Goal: Navigation & Orientation: Find specific page/section

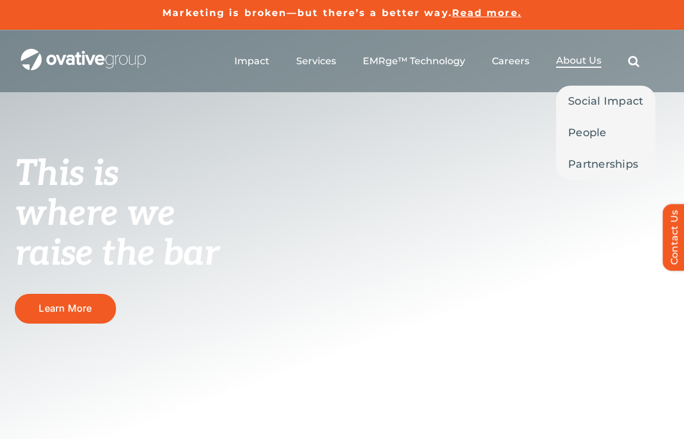
click at [565, 63] on span "About Us" at bounding box center [578, 61] width 45 height 12
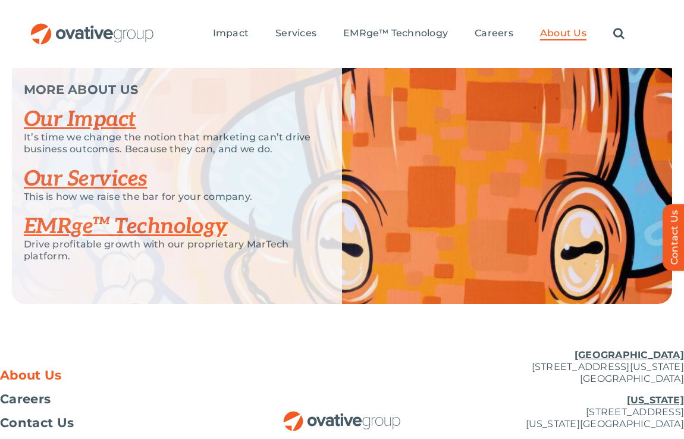
scroll to position [2576, 0]
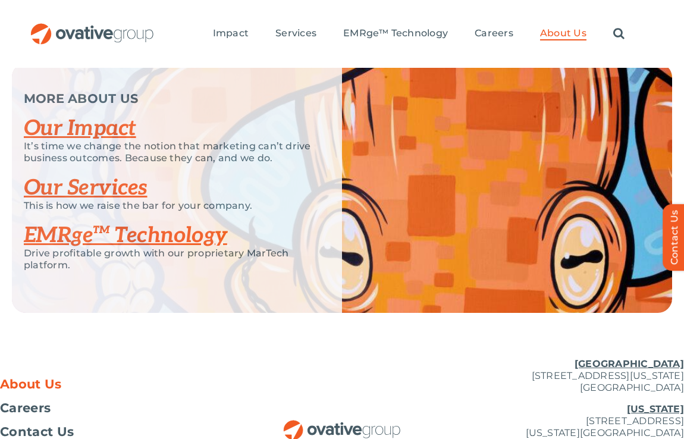
click at [115, 141] on link "Our Impact" at bounding box center [80, 128] width 112 height 26
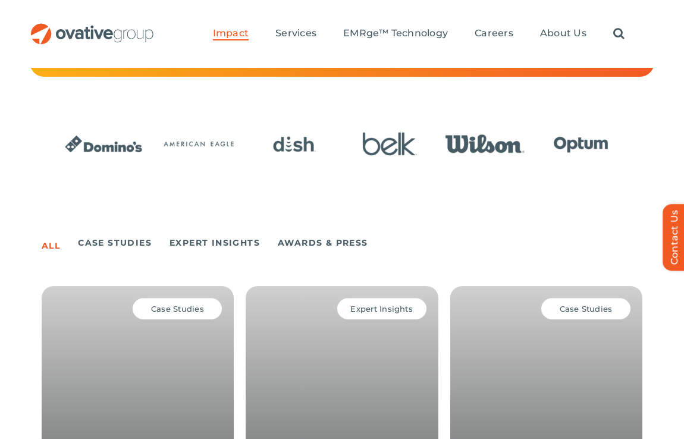
scroll to position [469, 0]
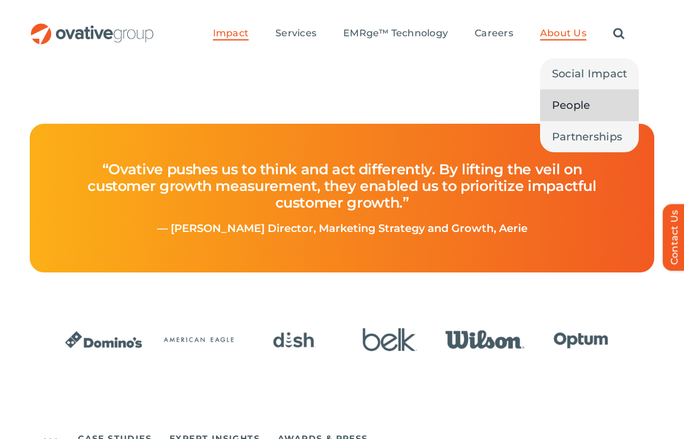
click at [567, 104] on span "People" at bounding box center [571, 105] width 39 height 17
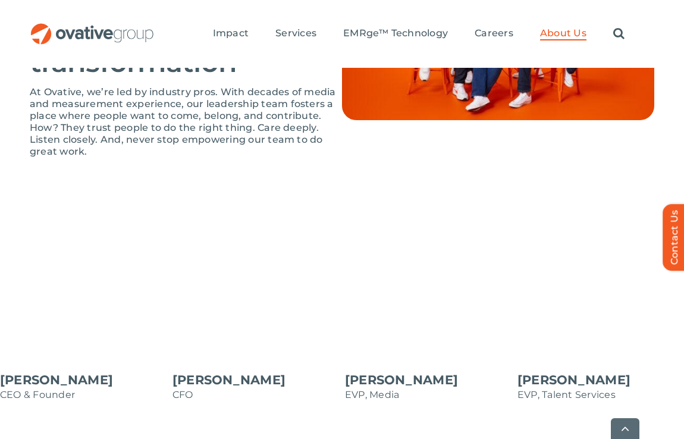
scroll to position [1209, 0]
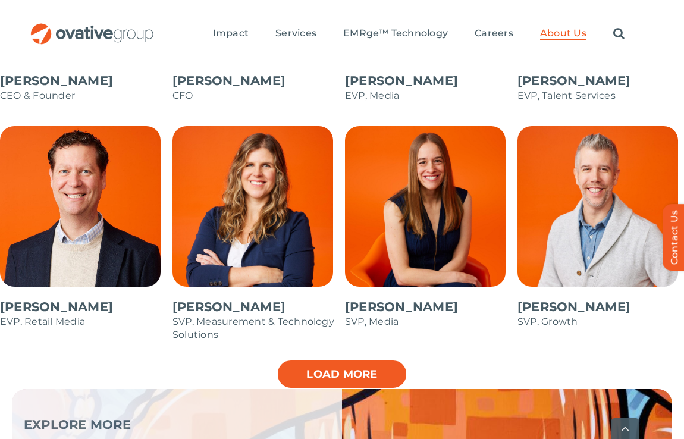
click at [367, 359] on link "Load more" at bounding box center [341, 374] width 131 height 30
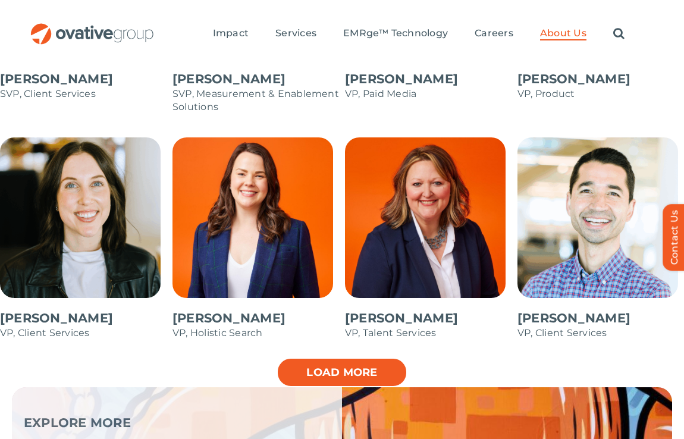
click at [367, 357] on link "Load more" at bounding box center [341, 372] width 131 height 30
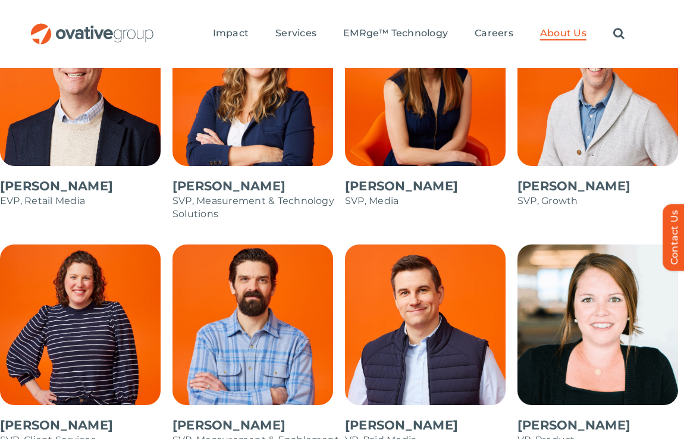
scroll to position [1195, 0]
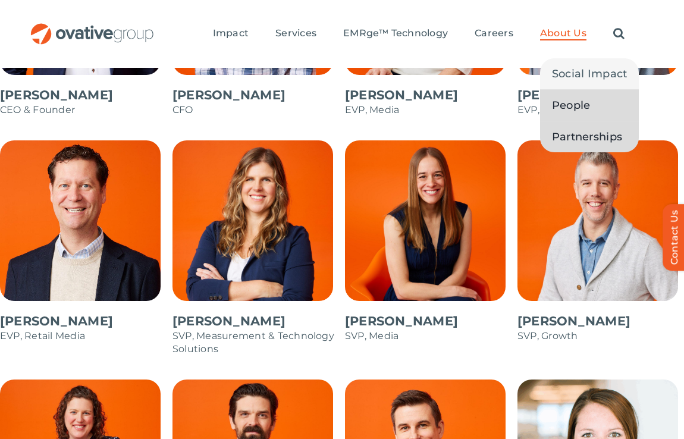
click at [586, 130] on span "Partnerships" at bounding box center [587, 136] width 70 height 17
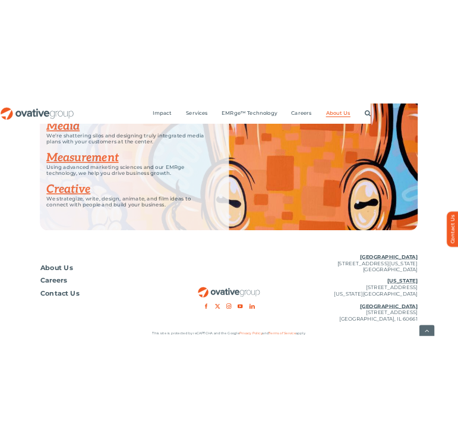
scroll to position [2805, 0]
